Goal: Navigation & Orientation: Understand site structure

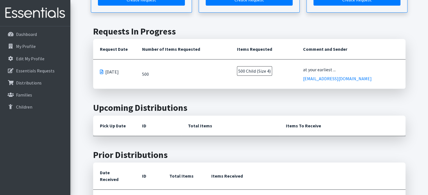
scroll to position [112, 0]
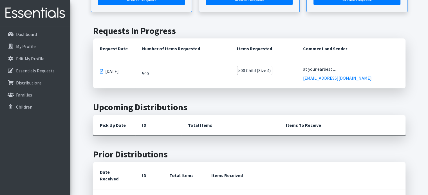
click at [85, 72] on main "Make a request Quantity Specify quantity for each product. Create Request Child…" at bounding box center [248, 185] width 357 height 485
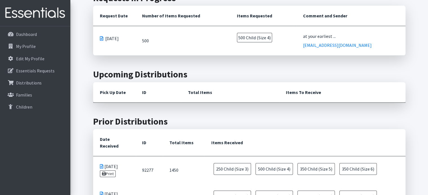
click at [85, 72] on main "Make a request Quantity Specify quantity for each product. Create Request Child…" at bounding box center [248, 153] width 357 height 485
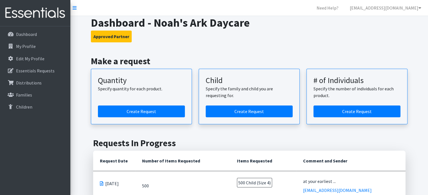
scroll to position [0, 0]
click at [24, 33] on p "Dashboard" at bounding box center [26, 34] width 21 height 6
click at [23, 45] on p "My Profile" at bounding box center [26, 47] width 20 height 6
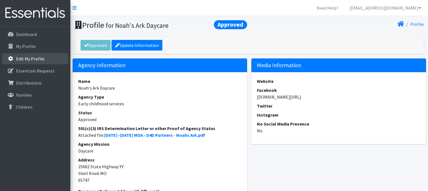
click at [35, 57] on p "Edit My Profile" at bounding box center [30, 59] width 28 height 6
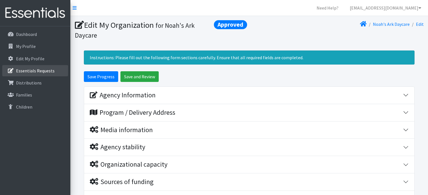
click at [31, 73] on p "Essentials Requests" at bounding box center [35, 71] width 39 height 6
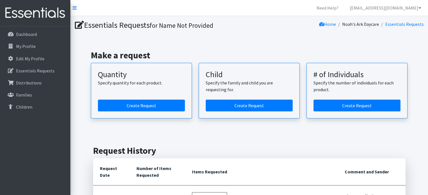
click at [82, 118] on div "Make a request Quantity Specify quantity for each product. Create Request Child…" at bounding box center [249, 85] width 353 height 96
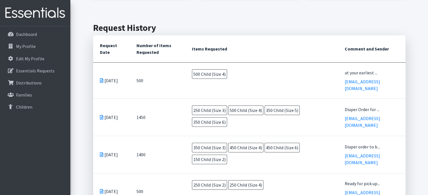
scroll to position [124, 0]
click at [82, 53] on div "Essentials Requests for Name Not Provided Home Noah's Ark Daycare Essentials Re…" at bounding box center [248, 161] width 357 height 539
click at [39, 81] on p "Distributions" at bounding box center [29, 83] width 26 height 6
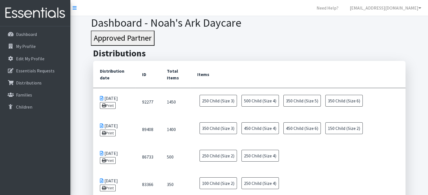
click at [47, 96] on link "Families" at bounding box center [35, 94] width 66 height 11
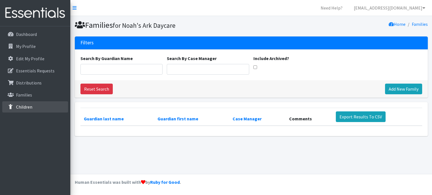
click at [38, 110] on link "Children" at bounding box center [35, 107] width 66 height 11
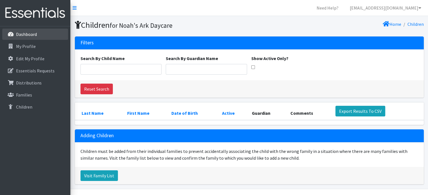
click at [37, 33] on link "Dashboard" at bounding box center [35, 34] width 66 height 11
